Goal: Register for event/course

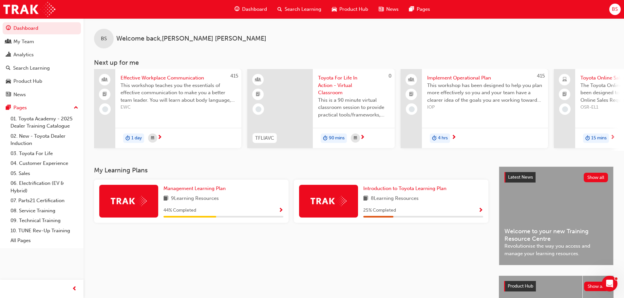
click at [338, 80] on span "Toyota For Life In Action - Virtual Classroom" at bounding box center [353, 85] width 71 height 22
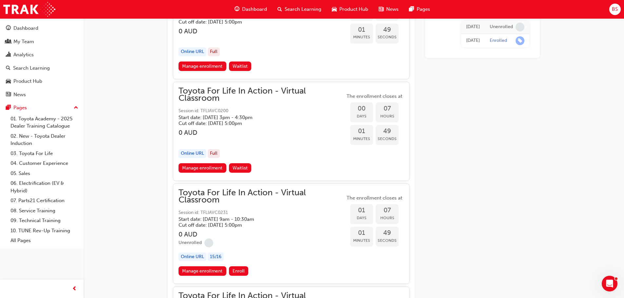
scroll to position [1092, 0]
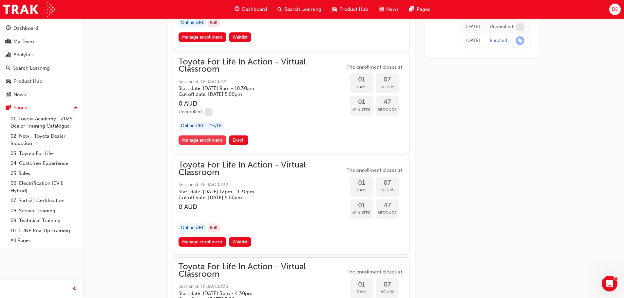
click at [201, 142] on link "Manage enrollment" at bounding box center [202, 140] width 48 height 9
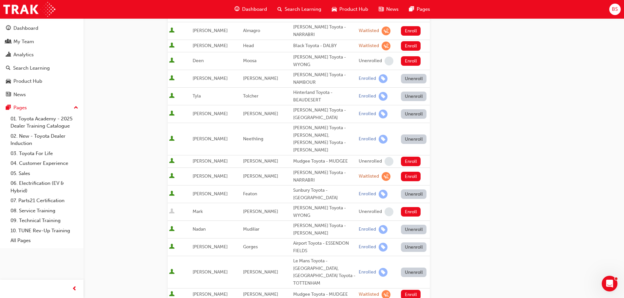
scroll to position [295, 0]
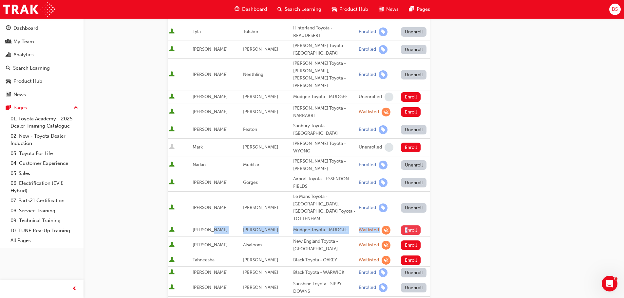
drag, startPoint x: 312, startPoint y: 176, endPoint x: 401, endPoint y: 177, distance: 88.7
click at [401, 224] on tr "[PERSON_NAME] Mudgee Toyota - MUDGEE Waitlisted Enroll" at bounding box center [299, 230] width 262 height 12
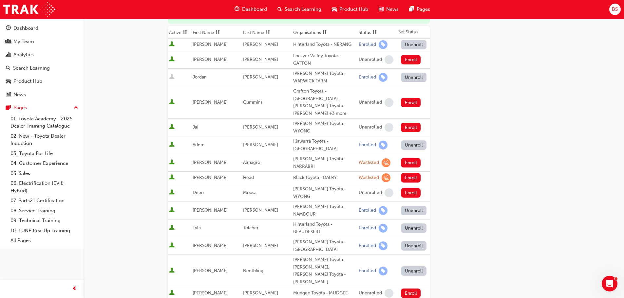
scroll to position [0, 0]
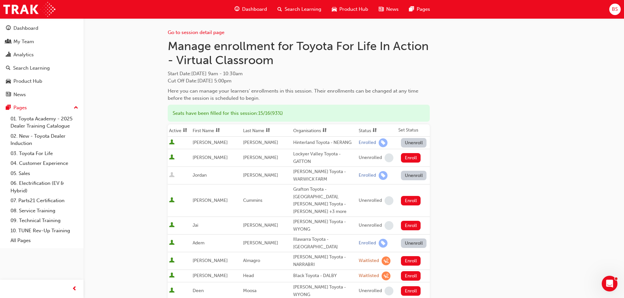
click at [611, 14] on div "BS" at bounding box center [614, 9] width 11 height 11
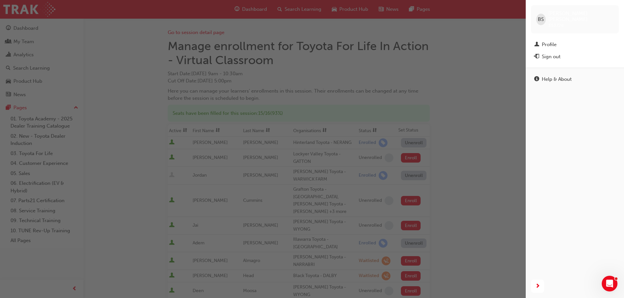
click at [473, 82] on div "button" at bounding box center [262, 149] width 525 height 298
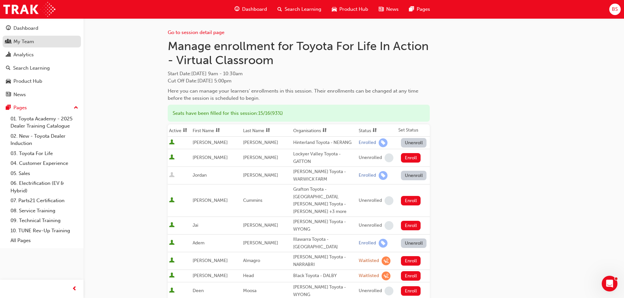
click at [26, 42] on div "My Team" at bounding box center [23, 42] width 21 height 8
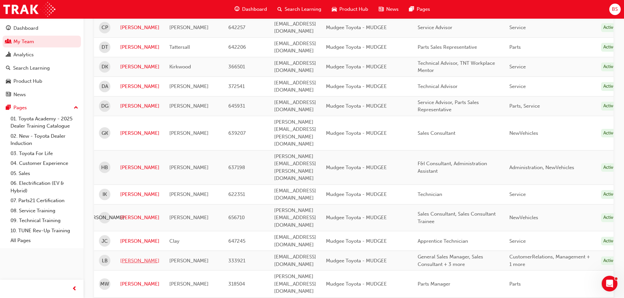
scroll to position [393, 0]
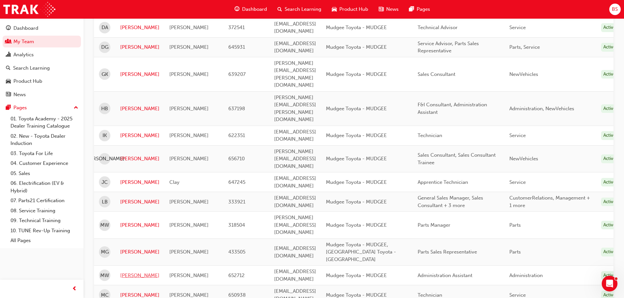
click at [128, 272] on link "[PERSON_NAME]" at bounding box center [139, 276] width 39 height 8
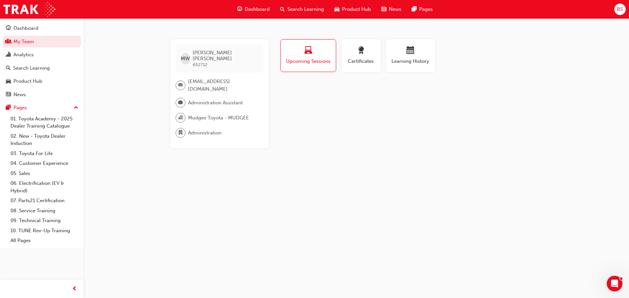
click at [315, 63] on span "Upcoming Sessions" at bounding box center [308, 62] width 45 height 8
click at [311, 59] on span "Upcoming Sessions" at bounding box center [308, 62] width 45 height 8
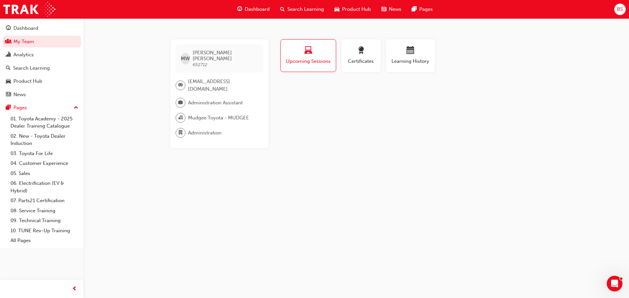
click at [308, 57] on div "Upcoming Sessions" at bounding box center [308, 55] width 45 height 19
